Goal: Information Seeking & Learning: Learn about a topic

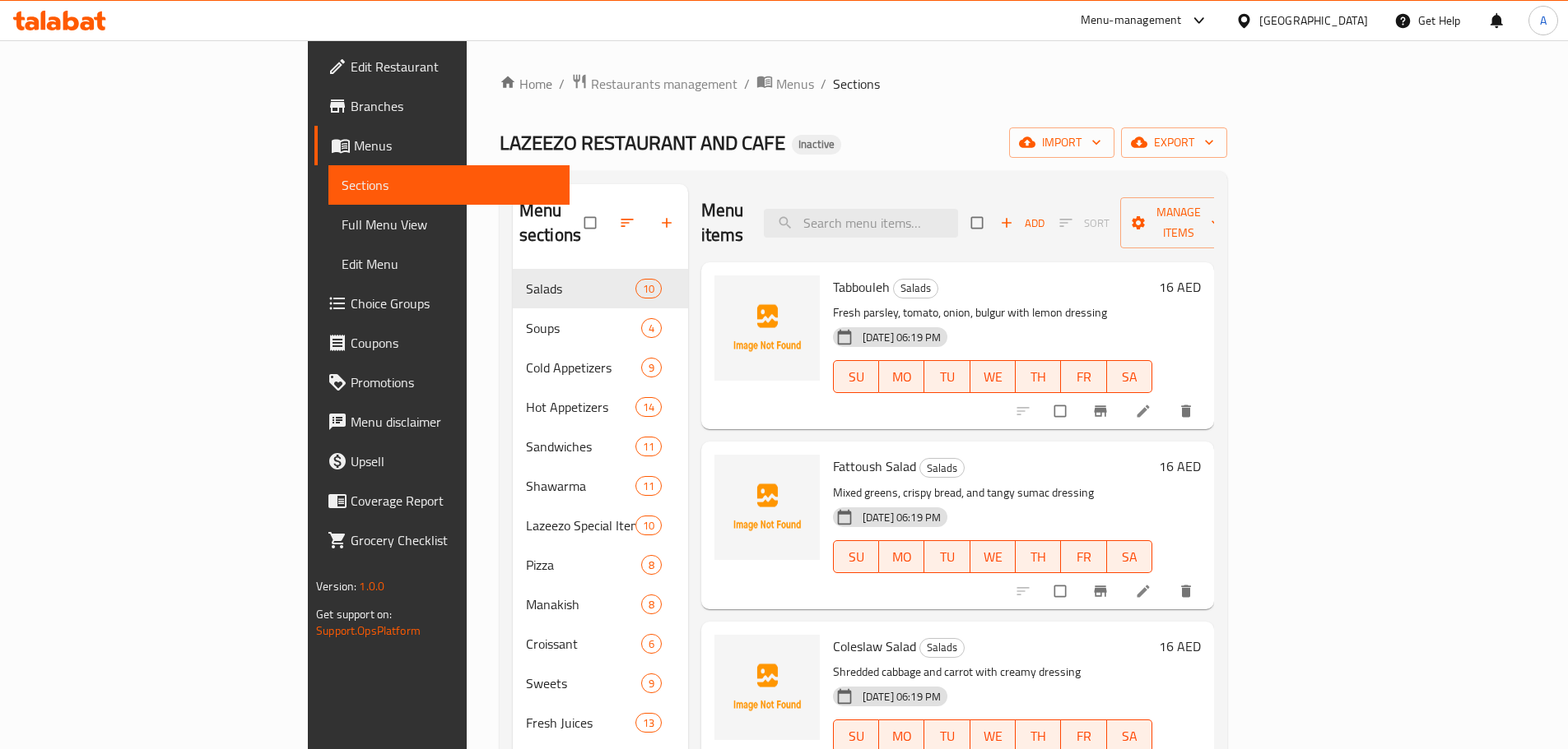
click at [328, 211] on link "Full Menu View" at bounding box center [449, 224] width 241 height 39
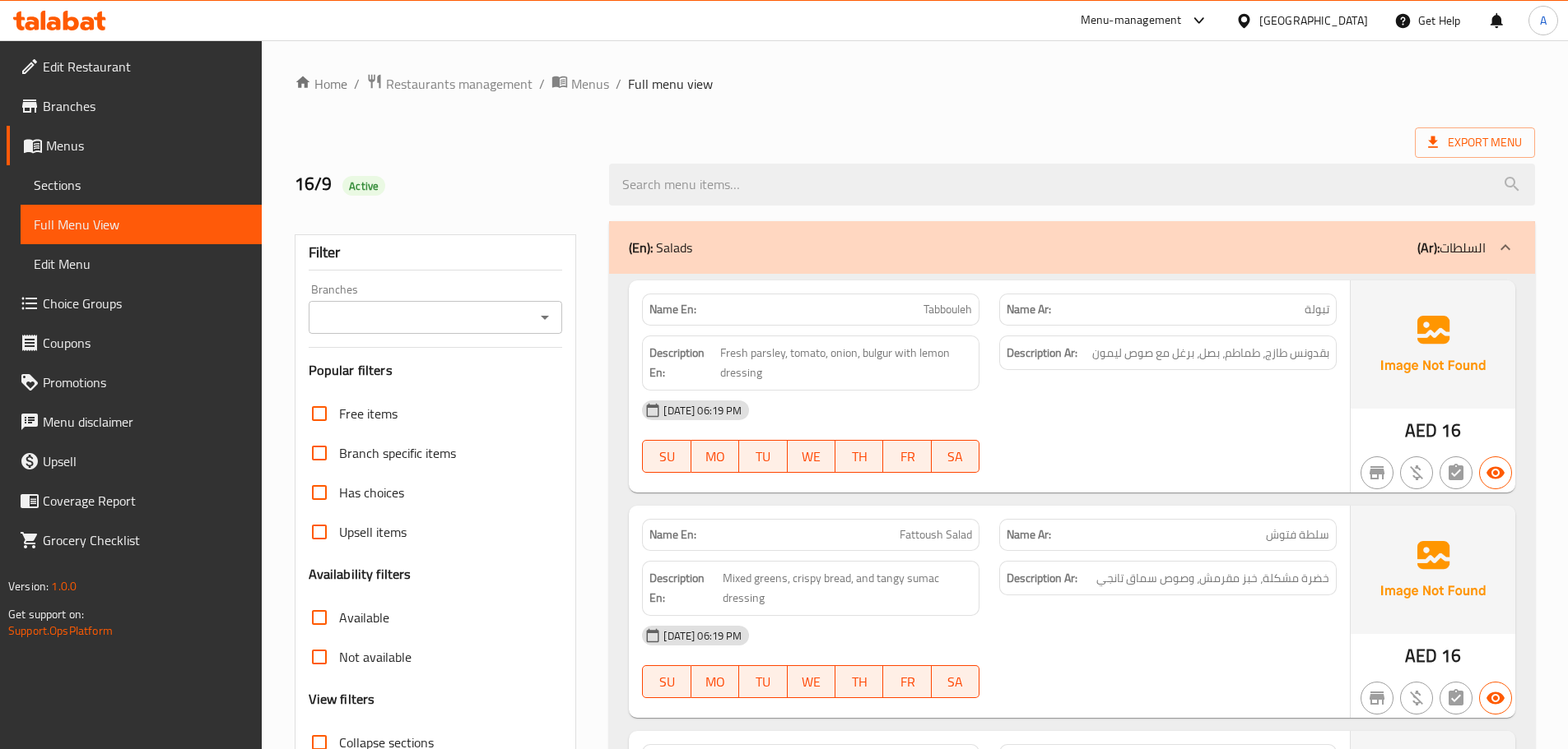
click at [1288, 357] on span "بقدونس طازج، طماطم، بصل، برغل مع صوص ليمون" at bounding box center [1210, 354] width 237 height 21
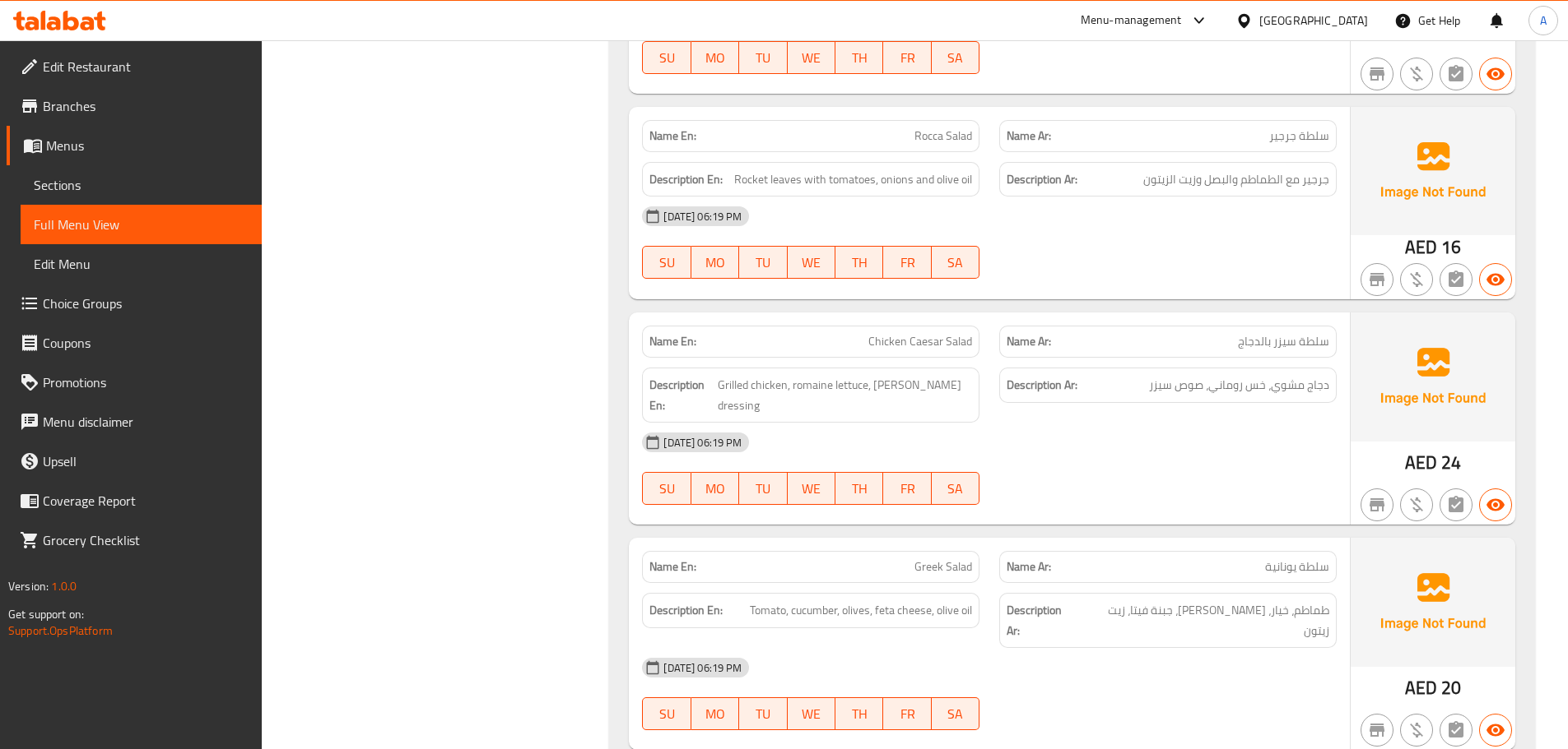
scroll to position [1105, 0]
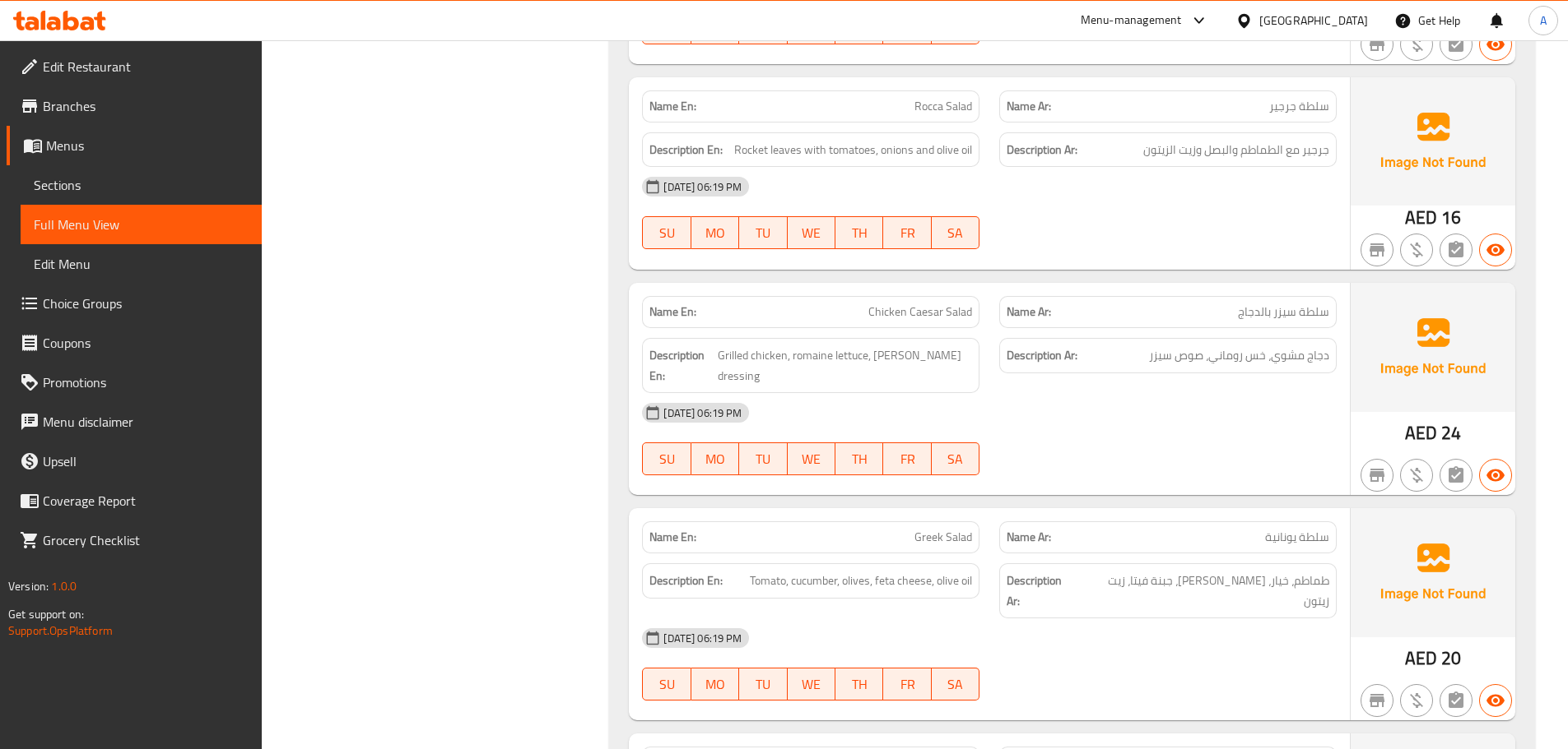
click at [1273, 239] on div at bounding box center [1168, 249] width 357 height 20
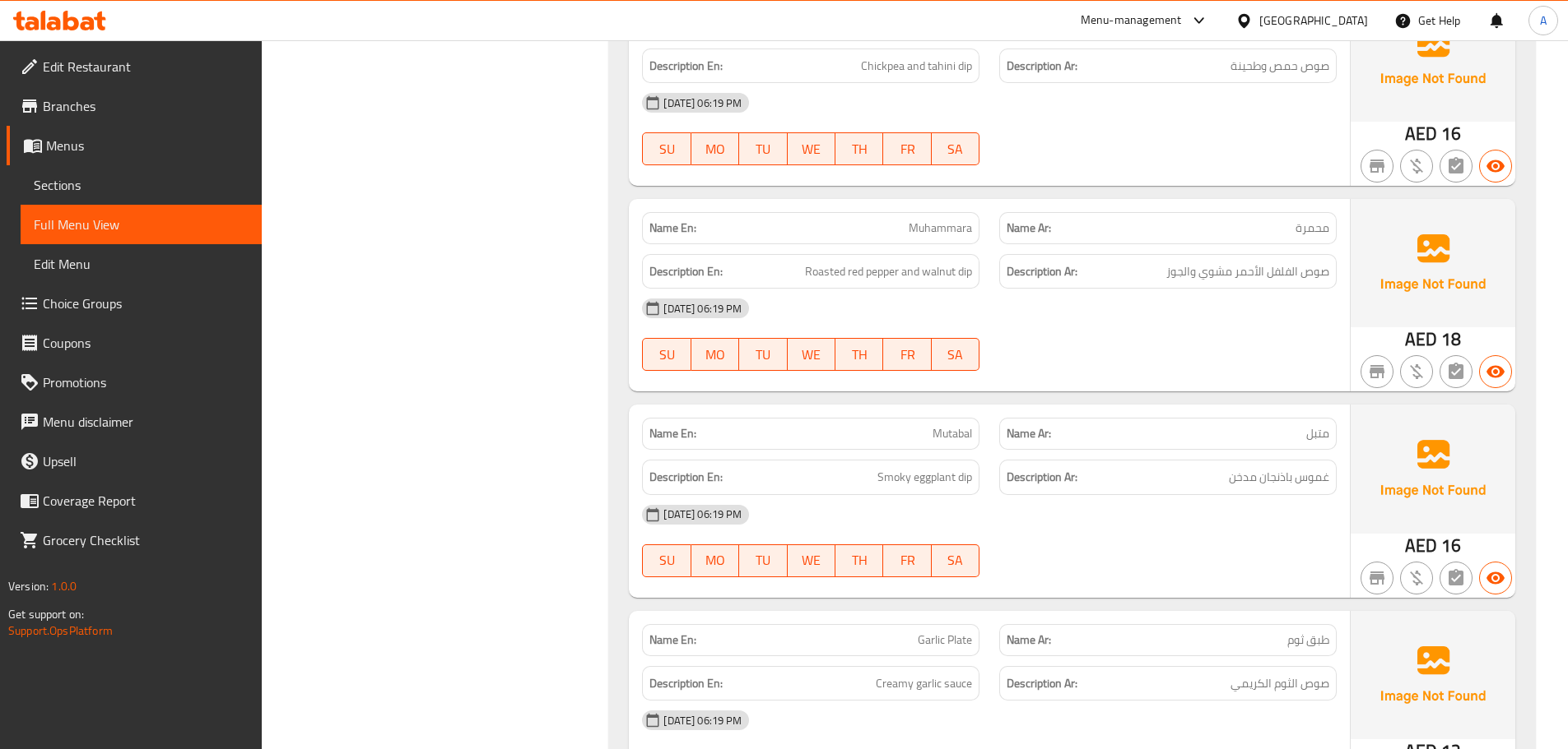
click at [1330, 254] on div "Description Ar: صوص الفلفل الأحمر مشوي والجوز" at bounding box center [1168, 271] width 337 height 36
click at [1240, 261] on span "مكعبات البطاطا مع التوابل" at bounding box center [1267, 271] width 126 height 21
click at [946, 466] on span "Fries topped with chicken and sauce" at bounding box center [885, 477] width 175 height 21
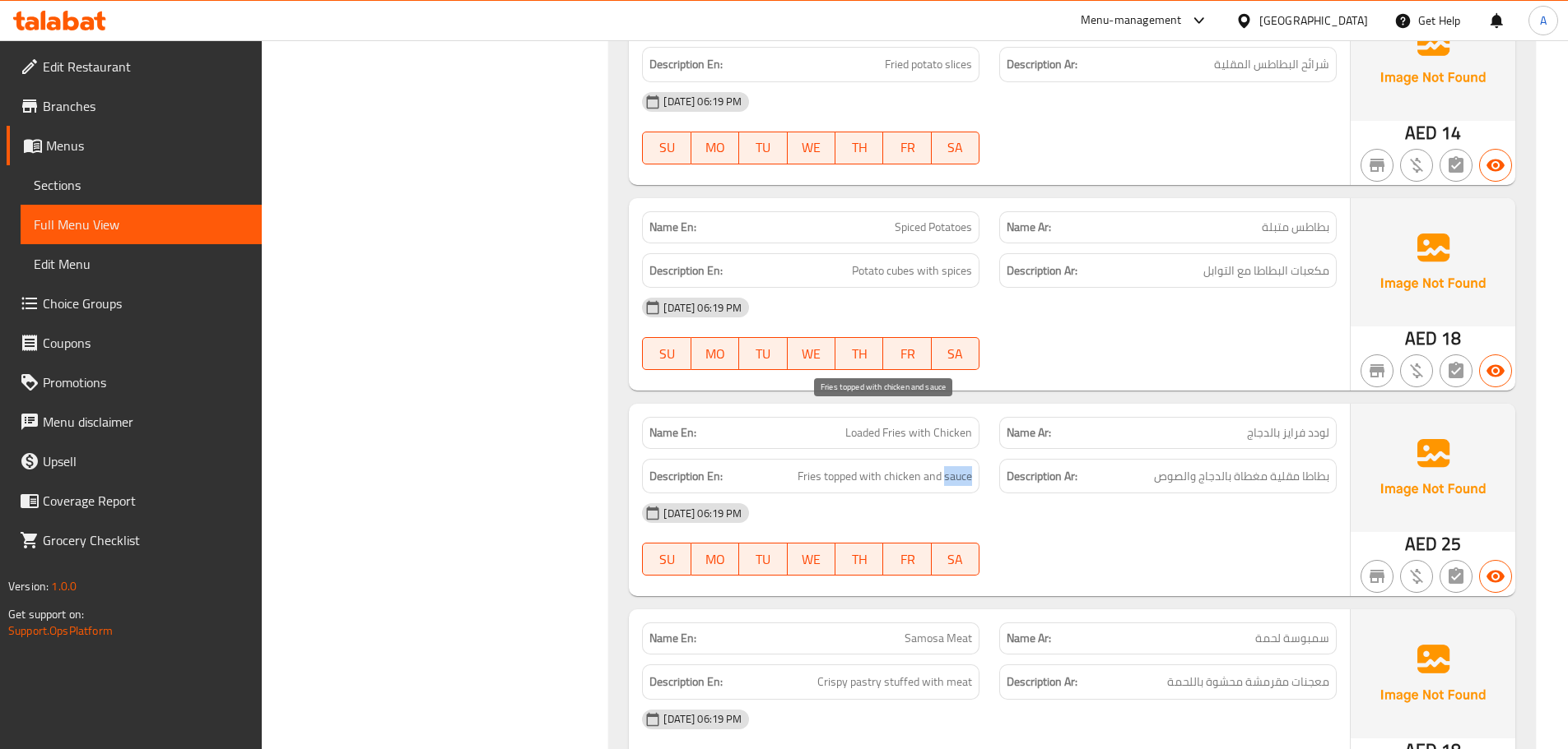
copy span "sauce"
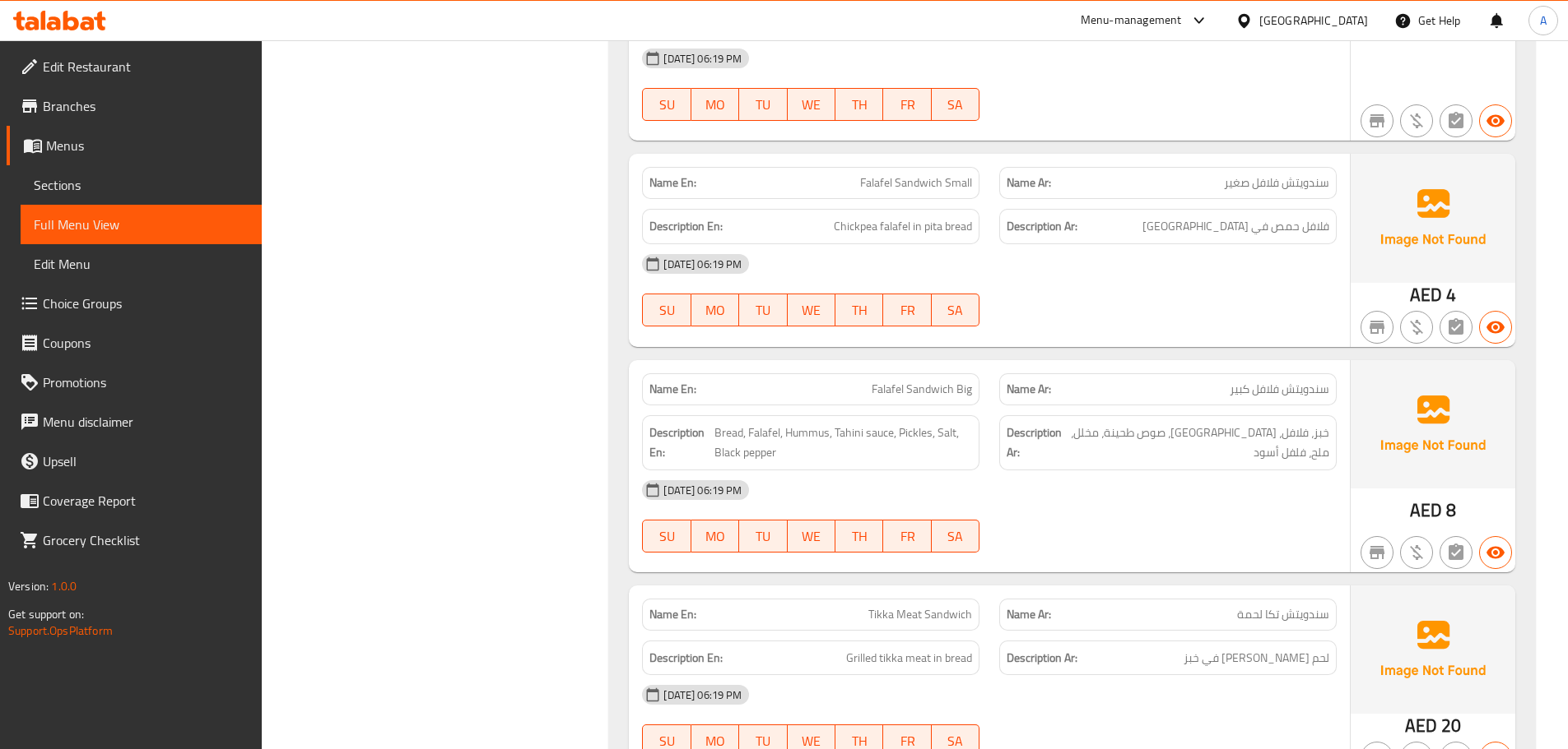
scroll to position [0, 0]
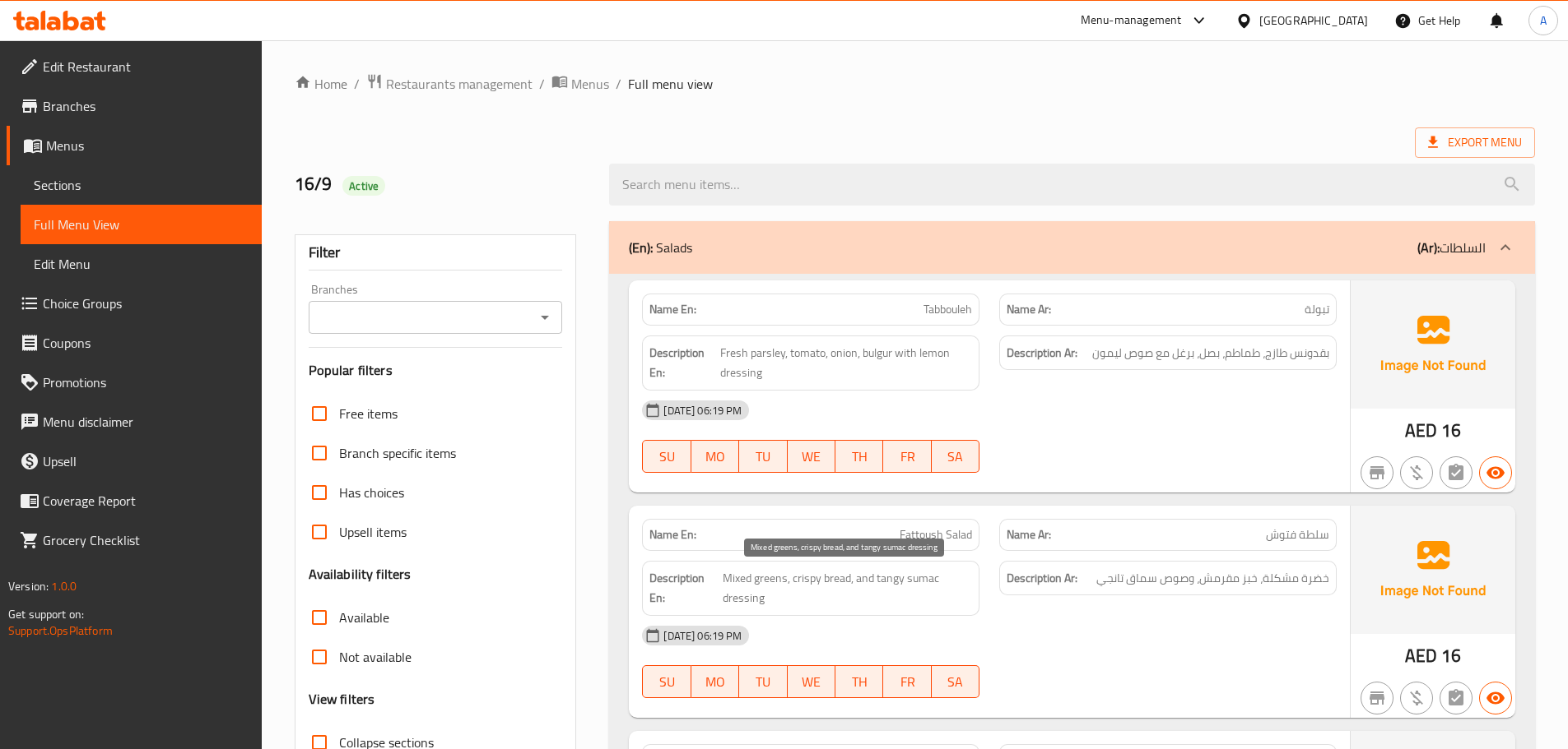
click at [729, 599] on span "Mixed greens, crispy bread, and tangy sumac dressing" at bounding box center [847, 588] width 250 height 40
copy span "dressing"
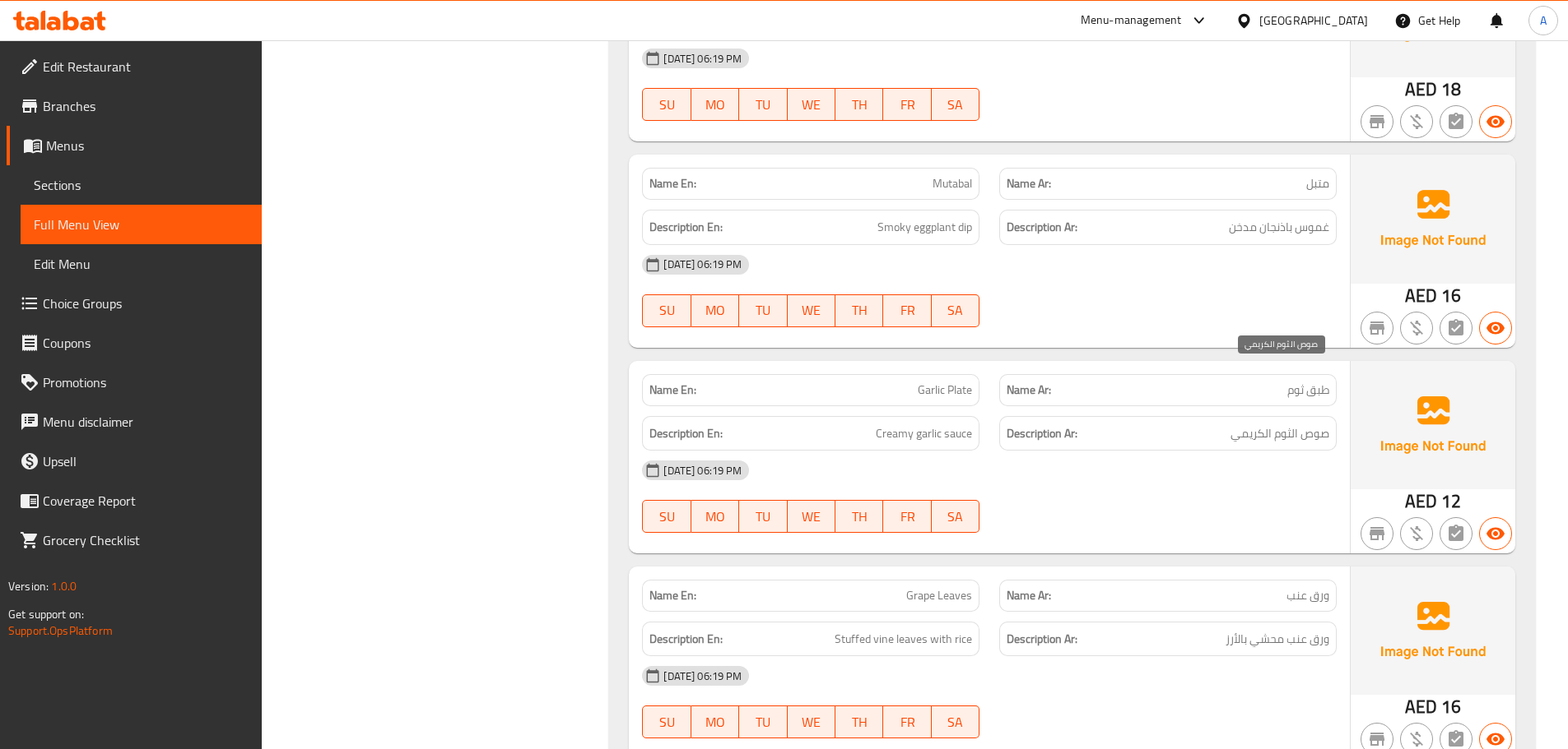
click at [1309, 423] on span "صوص الثوم الكريمي" at bounding box center [1280, 434] width 99 height 21
copy span "صوص"
click at [1090, 251] on div "[DATE] 06:19 PM SU MO TU WE TH FR SA" at bounding box center [990, 292] width 715 height 93
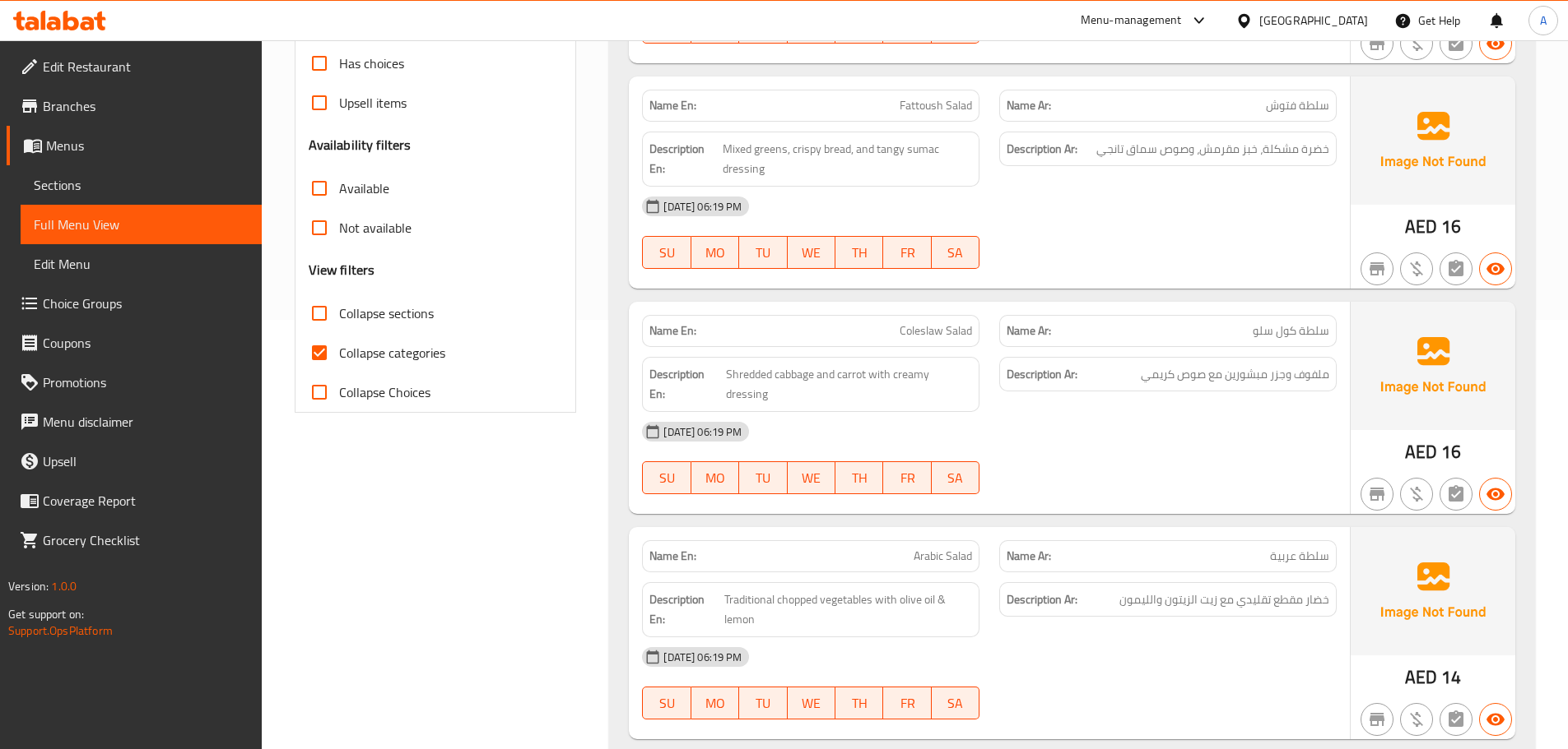
scroll to position [1066, 0]
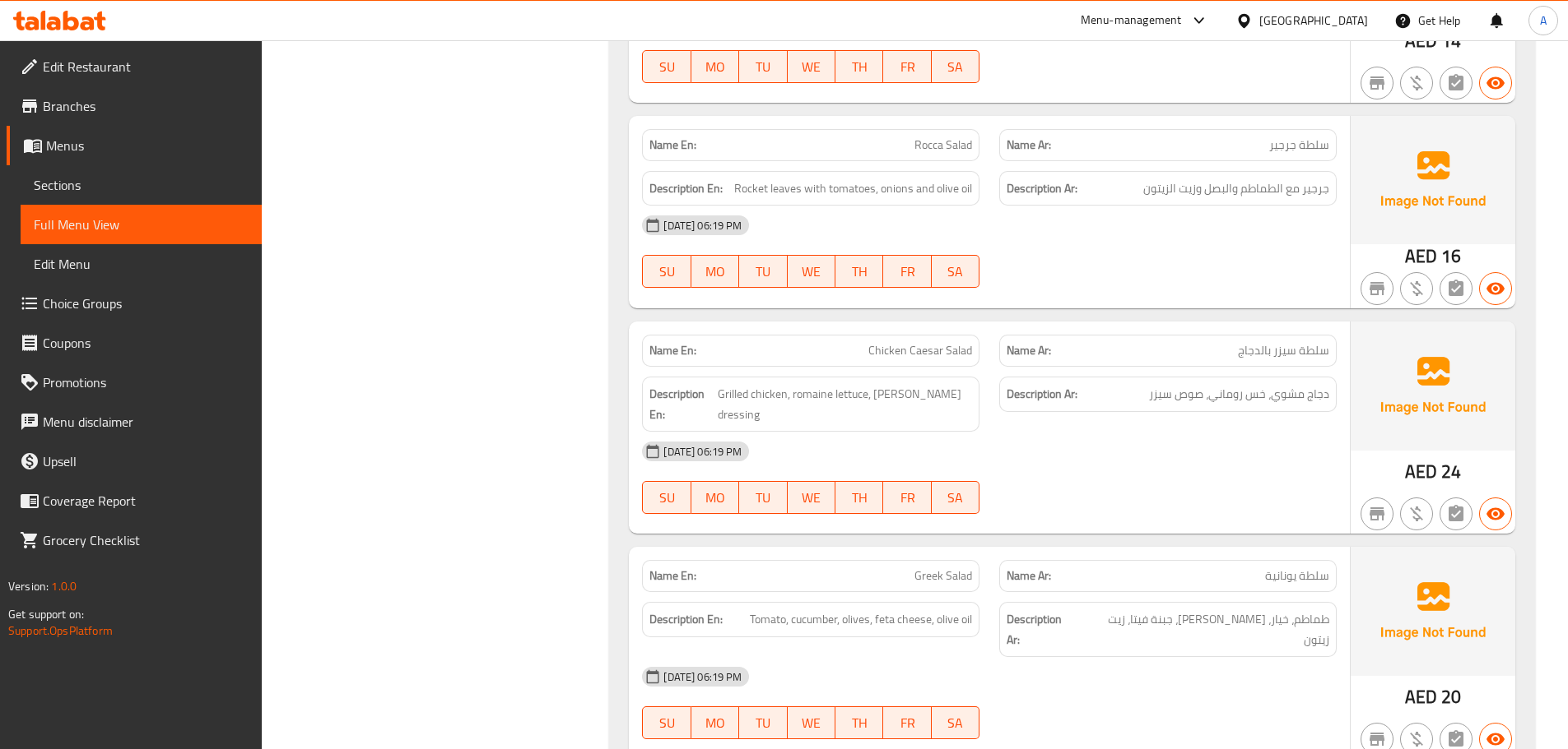
click at [958, 384] on span "Grilled chicken, romaine lettuce, [PERSON_NAME] dressing" at bounding box center [845, 404] width 254 height 40
copy span "dressing"
click at [781, 342] on p "Name En: Chicken Caesar Salad" at bounding box center [810, 351] width 322 height 17
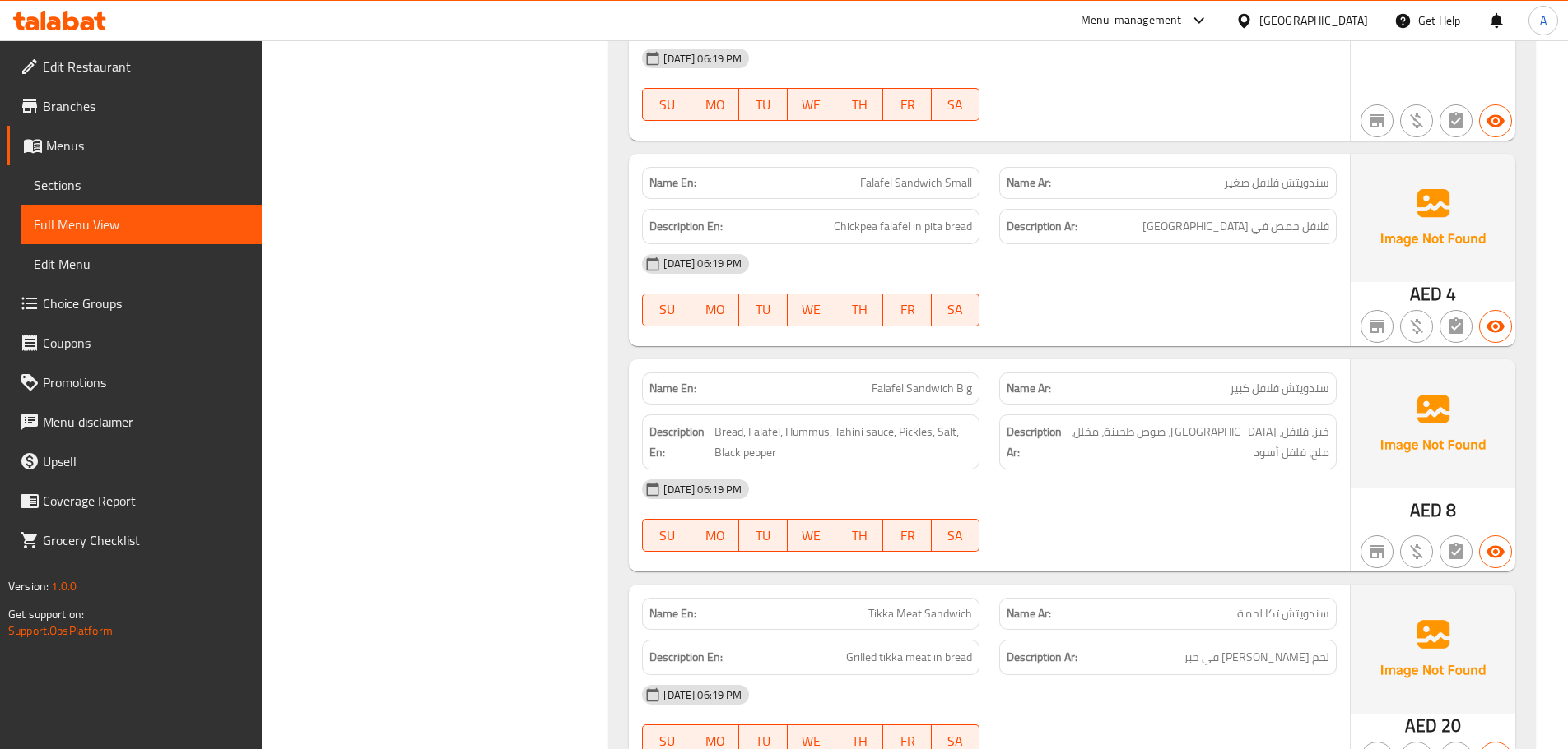
scroll to position [0, 0]
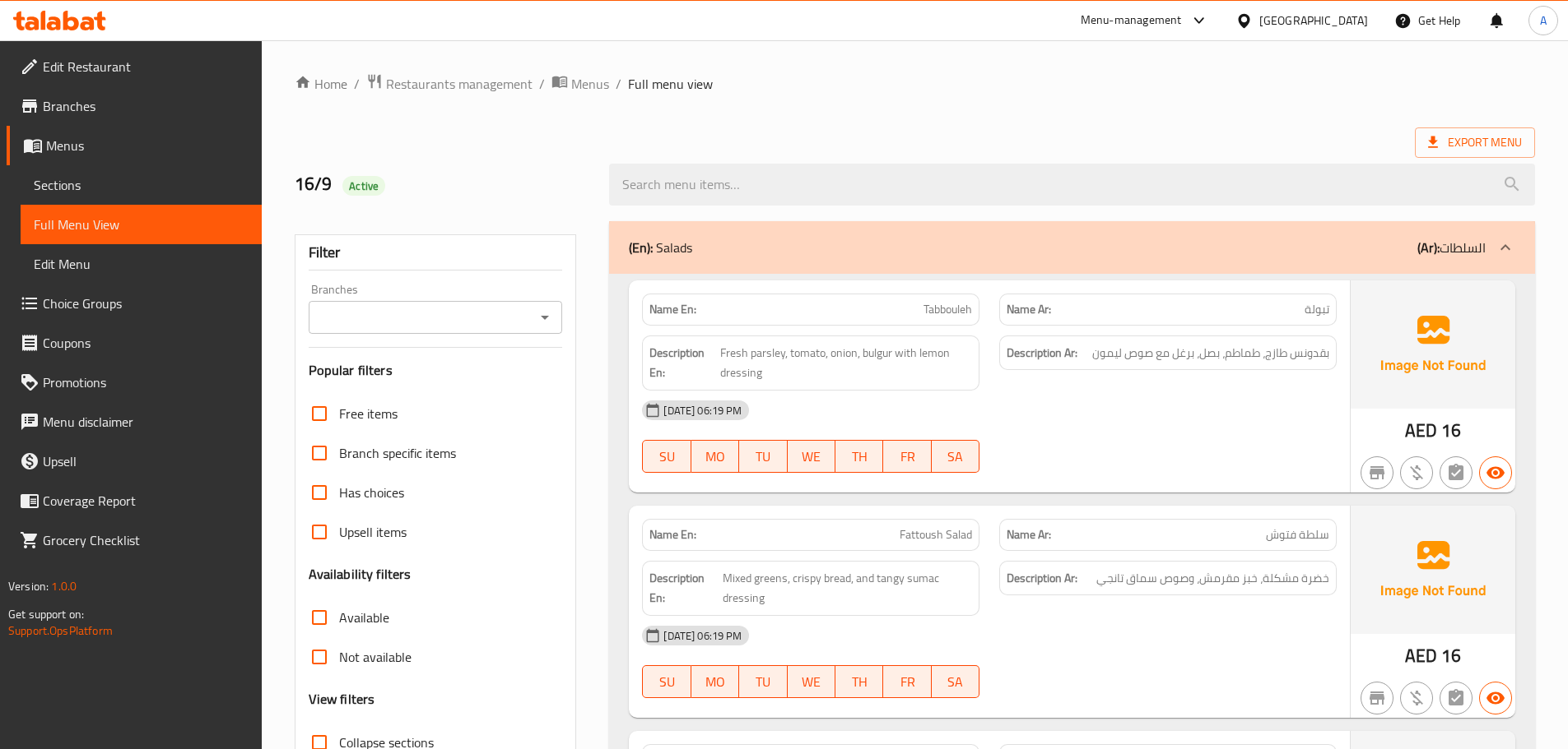
click at [1245, 388] on div "Description Ar: بقدونس طازج، طماطم، بصل، برغل مع صوص ليمون" at bounding box center [1168, 363] width 357 height 75
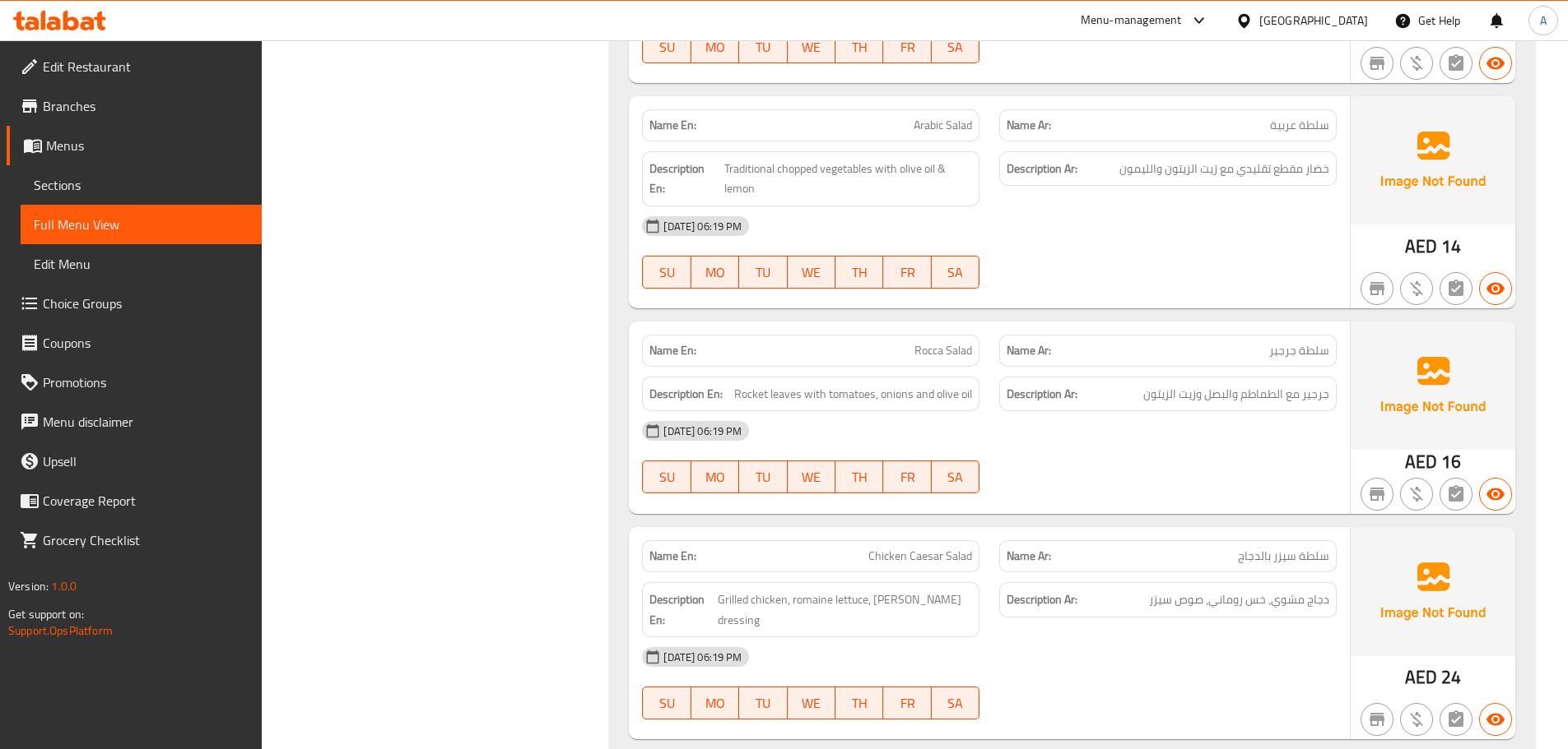
click at [1191, 223] on div "[DATE] 06:19 PM" at bounding box center [990, 226] width 715 height 39
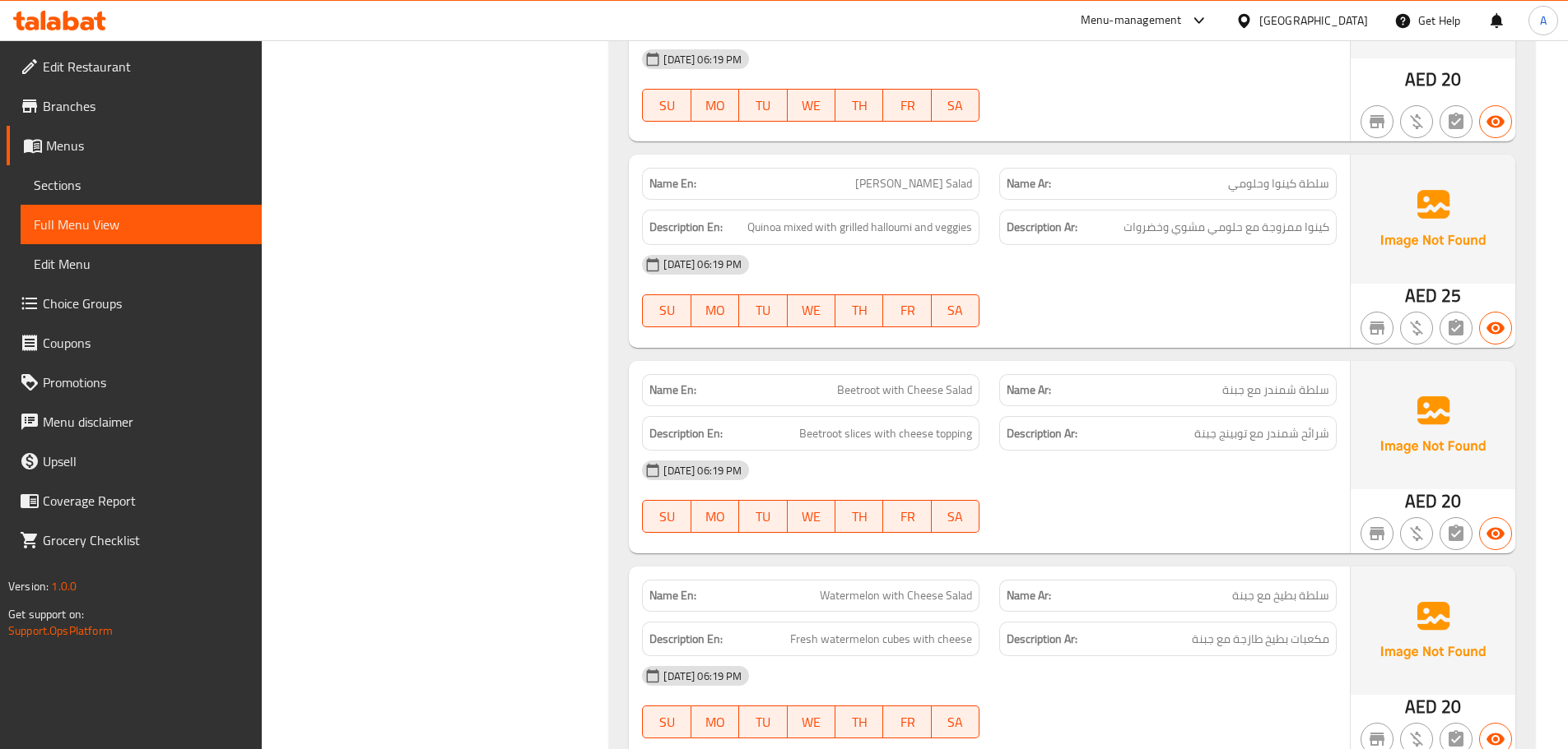
scroll to position [5871, 0]
click at [1240, 244] on div "[DATE] 06:19 PM" at bounding box center [990, 264] width 715 height 39
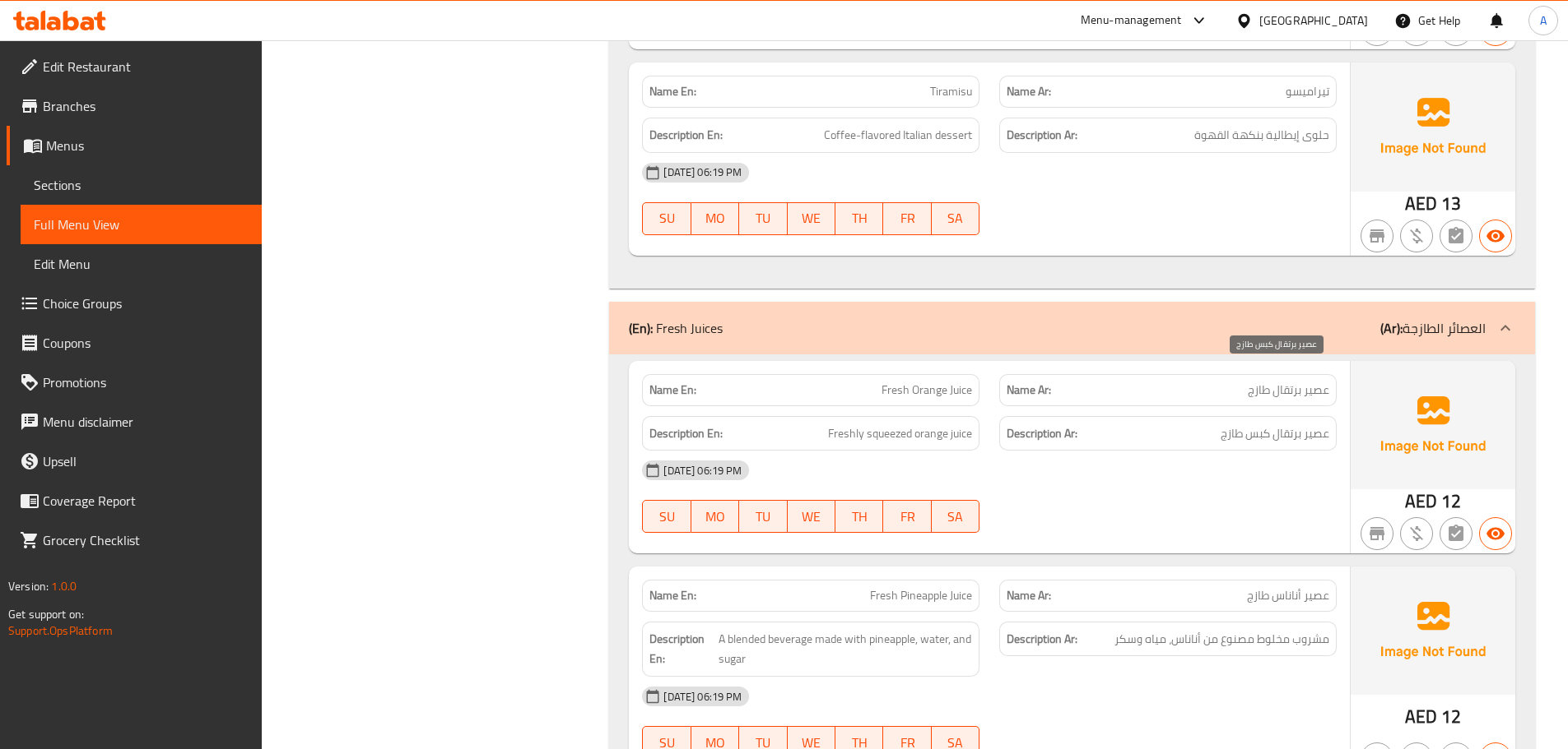
click at [1263, 423] on span "عصير برتقال كبس طازج" at bounding box center [1274, 434] width 108 height 21
copy span "كبس"
click at [1099, 416] on div "Description Ar: عصير برتقال كبس طازج" at bounding box center [1168, 434] width 337 height 36
click at [1263, 450] on div "[DATE] 06:19 PM" at bounding box center [990, 470] width 715 height 39
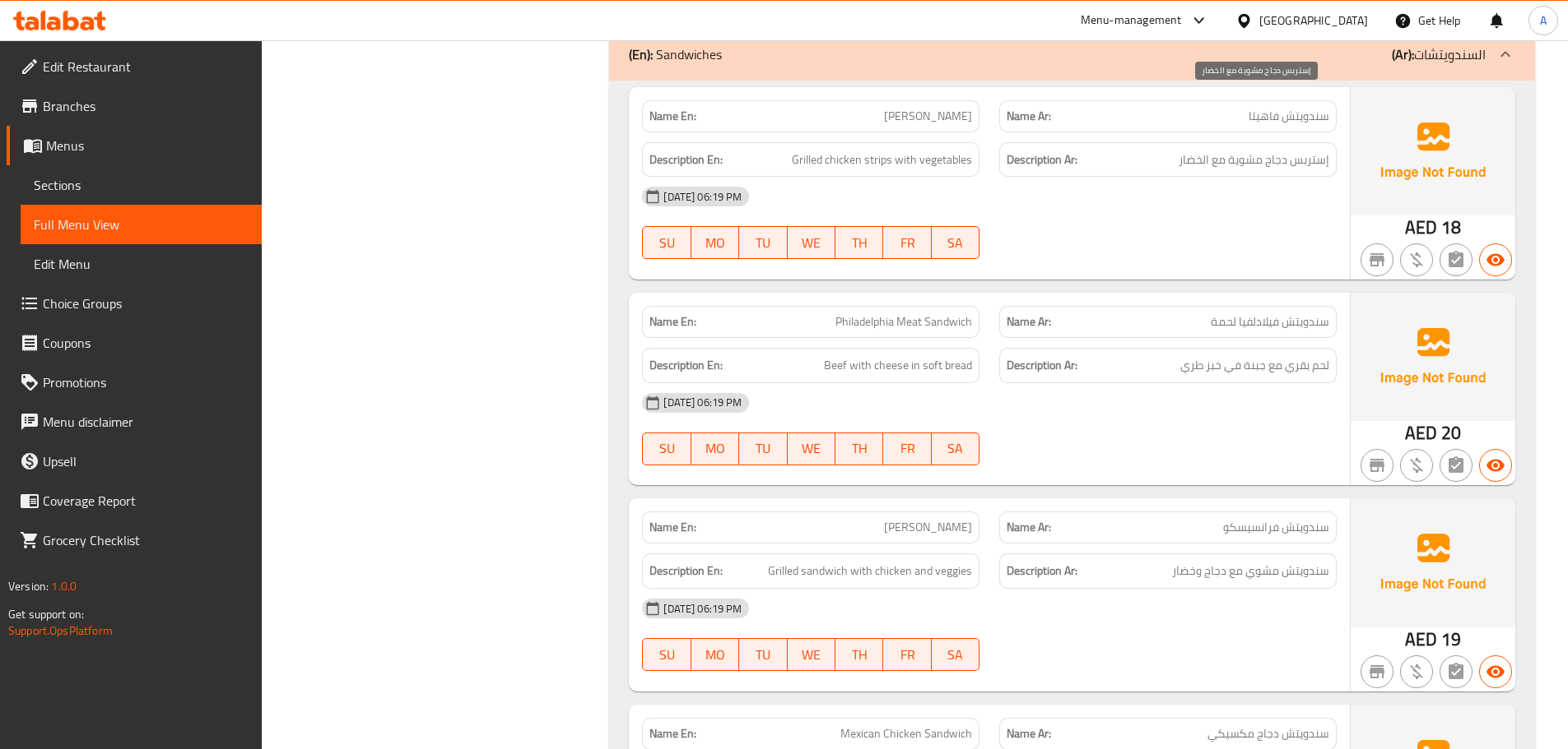
scroll to position [8304, 0]
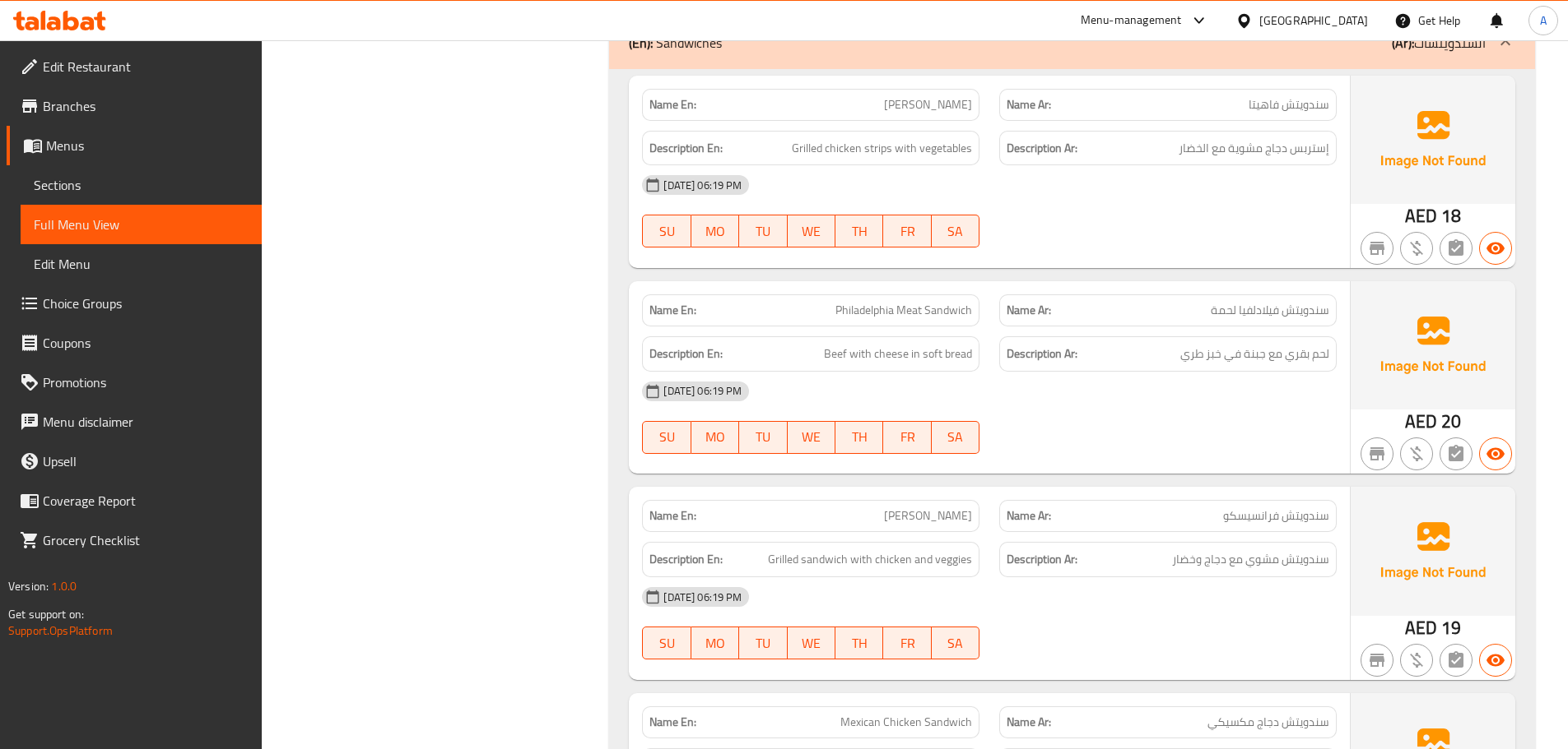
click at [1190, 336] on div "Description Ar: لحم بقري مع جبنة في خبز طري" at bounding box center [1168, 354] width 337 height 36
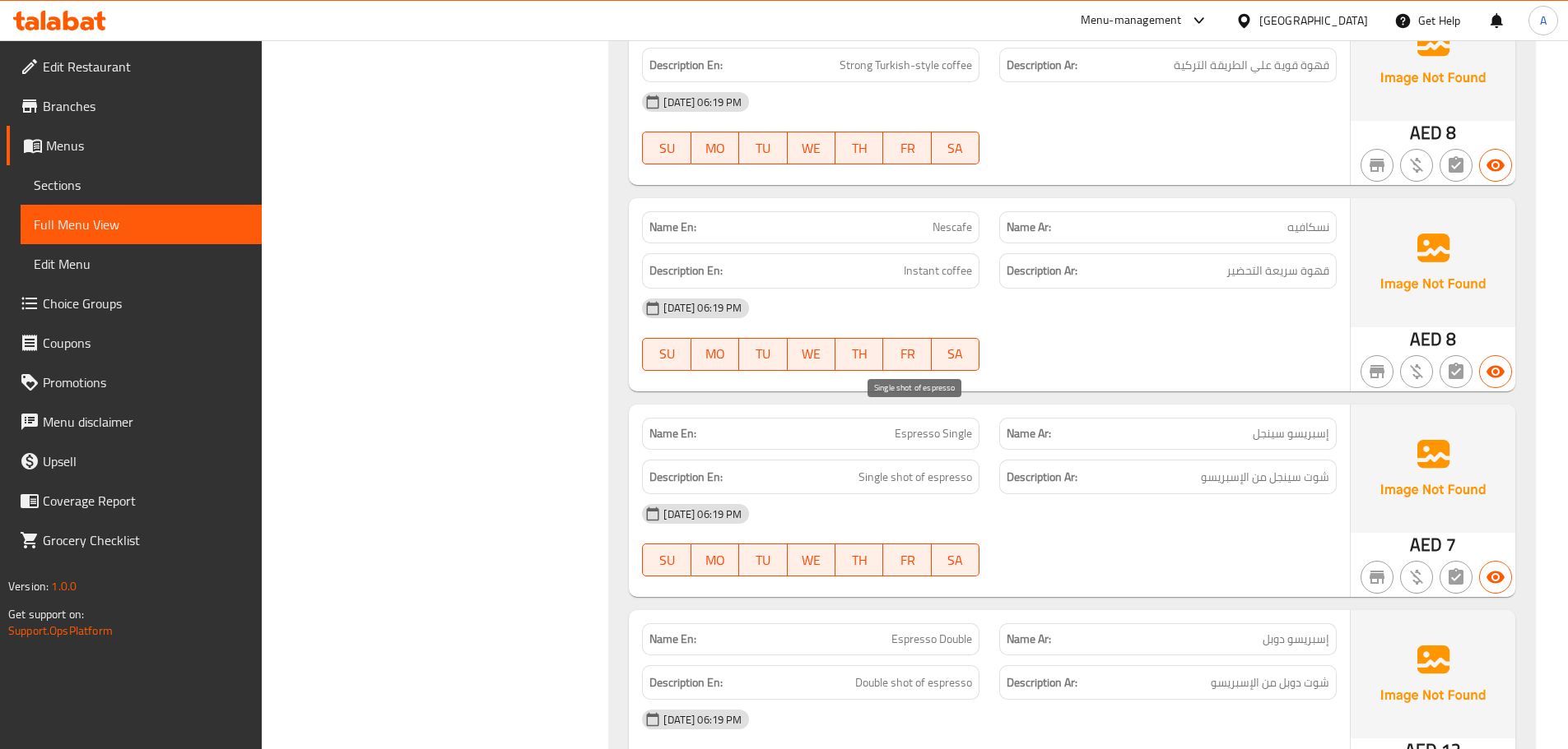
click at [934, 467] on span "Single shot of espresso" at bounding box center [915, 478] width 114 height 21
copy span "espresso"
click at [934, 467] on span "Single shot of espresso" at bounding box center [915, 478] width 114 height 21
click at [1345, 326] on div "Name En: Nescafe Name Ar: نسكافيه Description En: Instant coffee Description Ar…" at bounding box center [989, 294] width 721 height 193
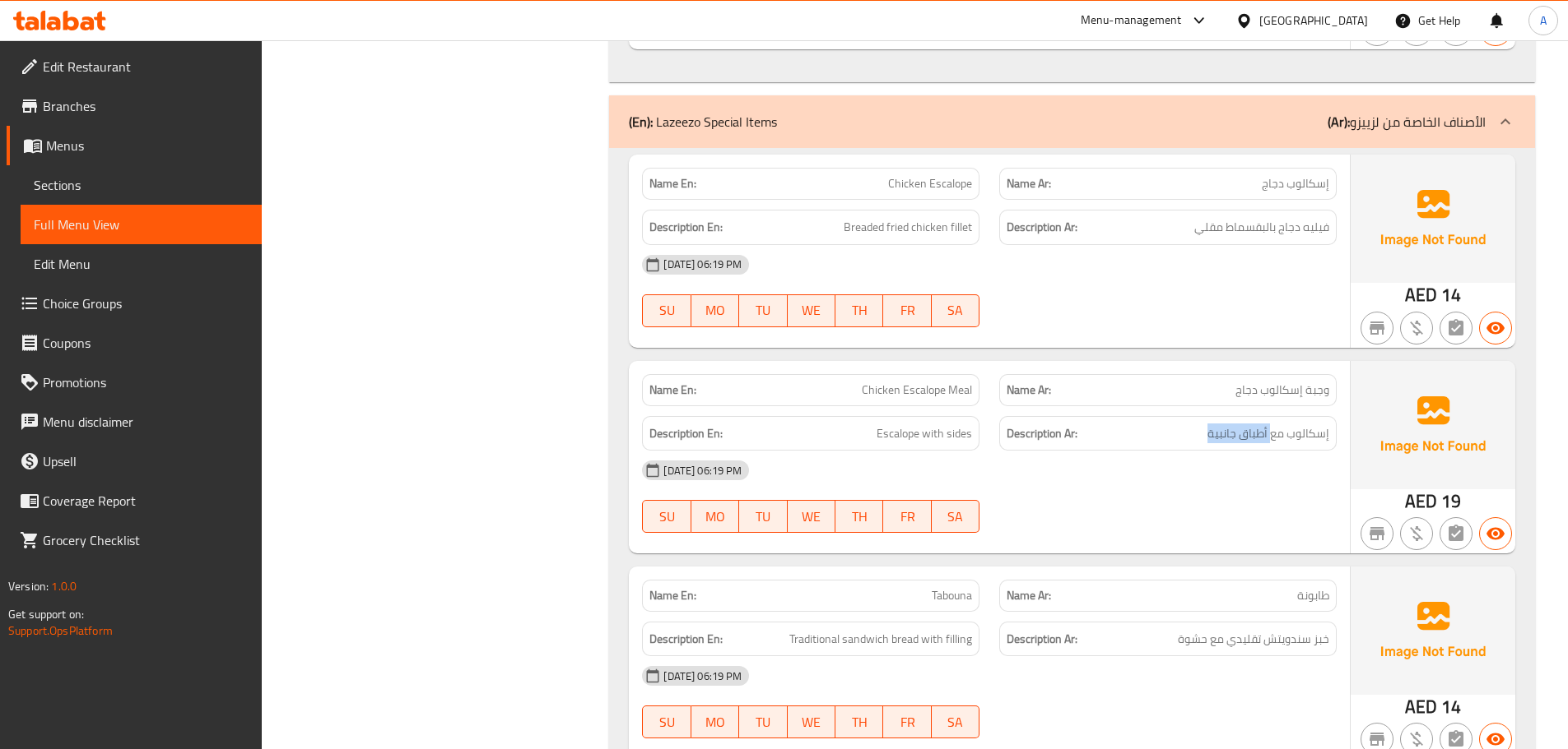
drag, startPoint x: 1271, startPoint y: 367, endPoint x: 1170, endPoint y: 368, distance: 101.0
click at [1171, 423] on h6 "Description Ar: إسكالوب مع أطباق جانبية" at bounding box center [1167, 434] width 322 height 21
copy span "أطباق جانبية"
drag, startPoint x: 399, startPoint y: 296, endPoint x: 464, endPoint y: 17, distance: 286.5
